Goal: Check status: Check status

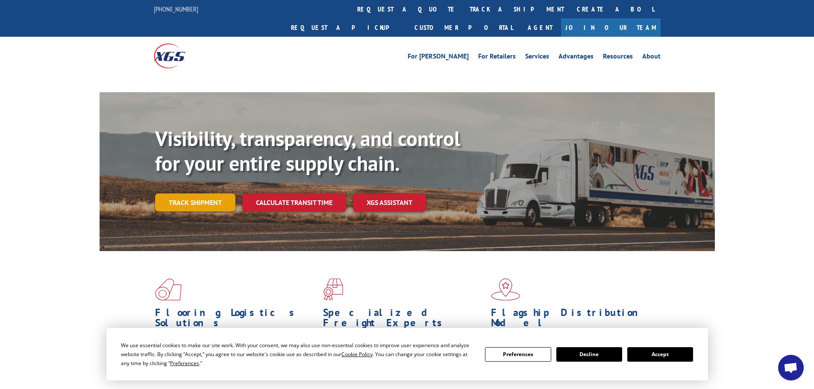
click at [200, 194] on link "Track shipment" at bounding box center [195, 203] width 80 height 18
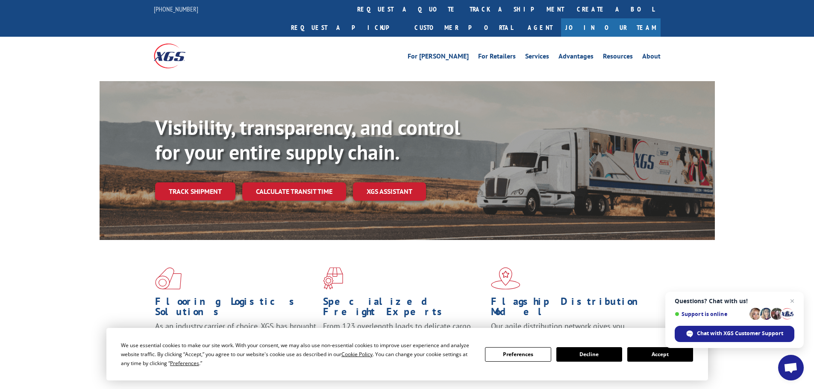
drag, startPoint x: 654, startPoint y: 358, endPoint x: 651, endPoint y: 353, distance: 5.9
click at [655, 358] on button "Accept" at bounding box center [660, 354] width 66 height 15
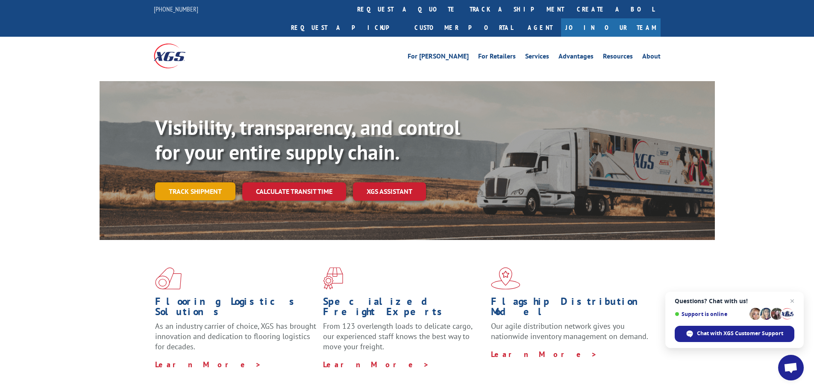
click at [214, 182] on link "Track shipment" at bounding box center [195, 191] width 80 height 18
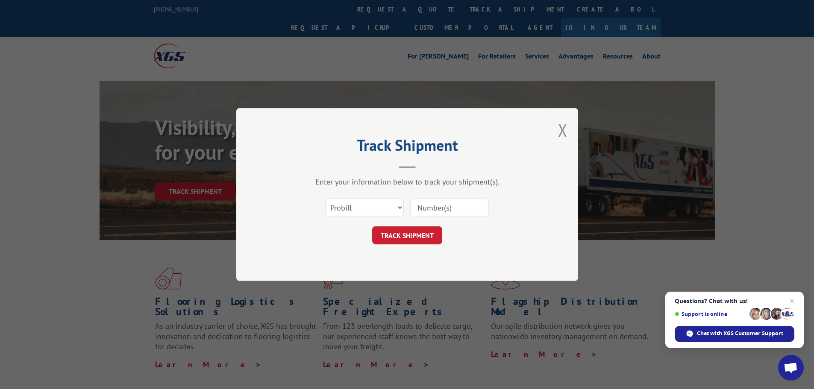
click at [429, 209] on input at bounding box center [449, 208] width 79 height 18
paste input "0304170845"
type input "0304170845"
click at [425, 235] on button "TRACK SHIPMENT" at bounding box center [407, 235] width 70 height 18
